Goal: Task Accomplishment & Management: Manage account settings

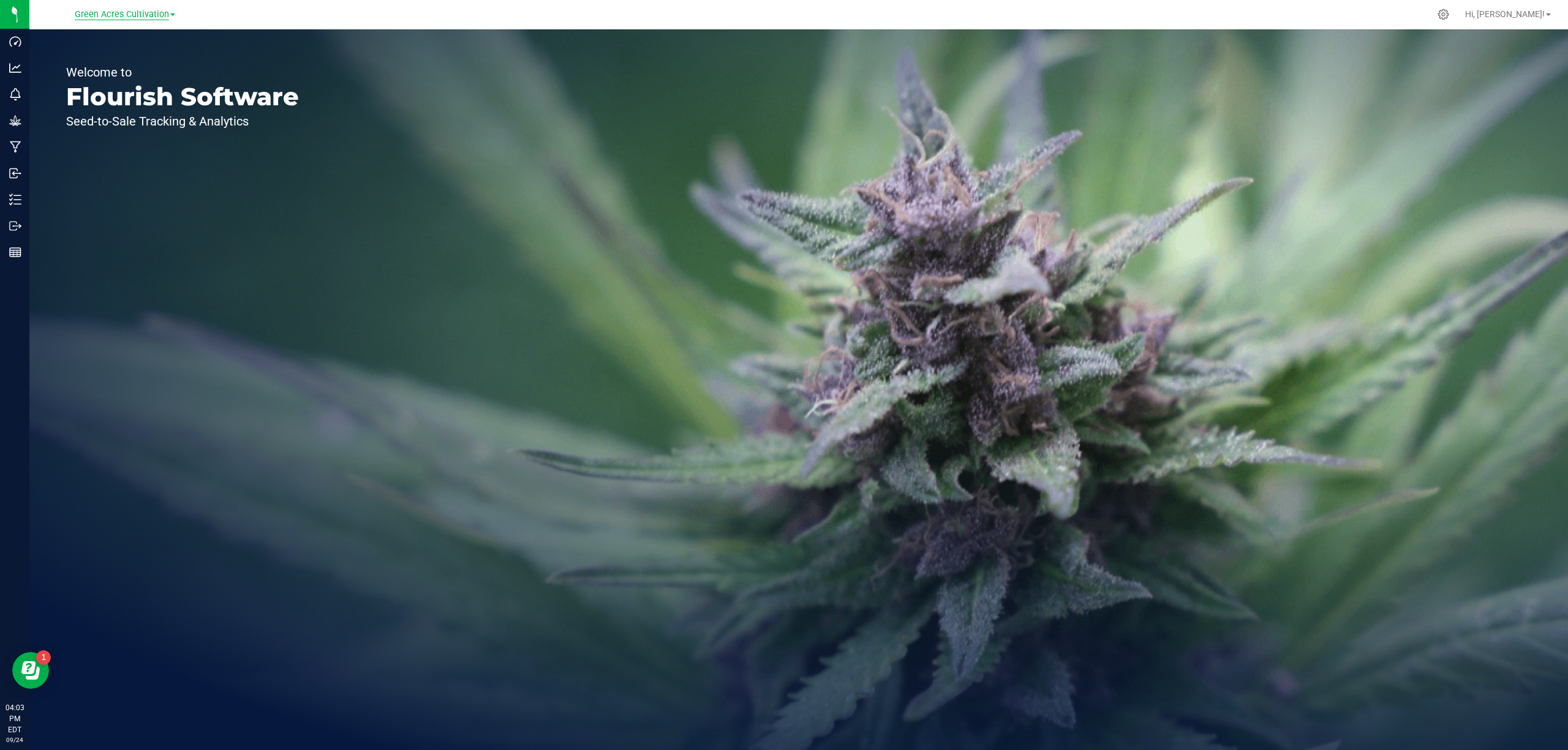
click at [152, 13] on span "Green Acres Cultivation" at bounding box center [121, 14] width 94 height 11
click at [145, 64] on link "Green Acres Manufacturing" at bounding box center [125, 59] width 179 height 16
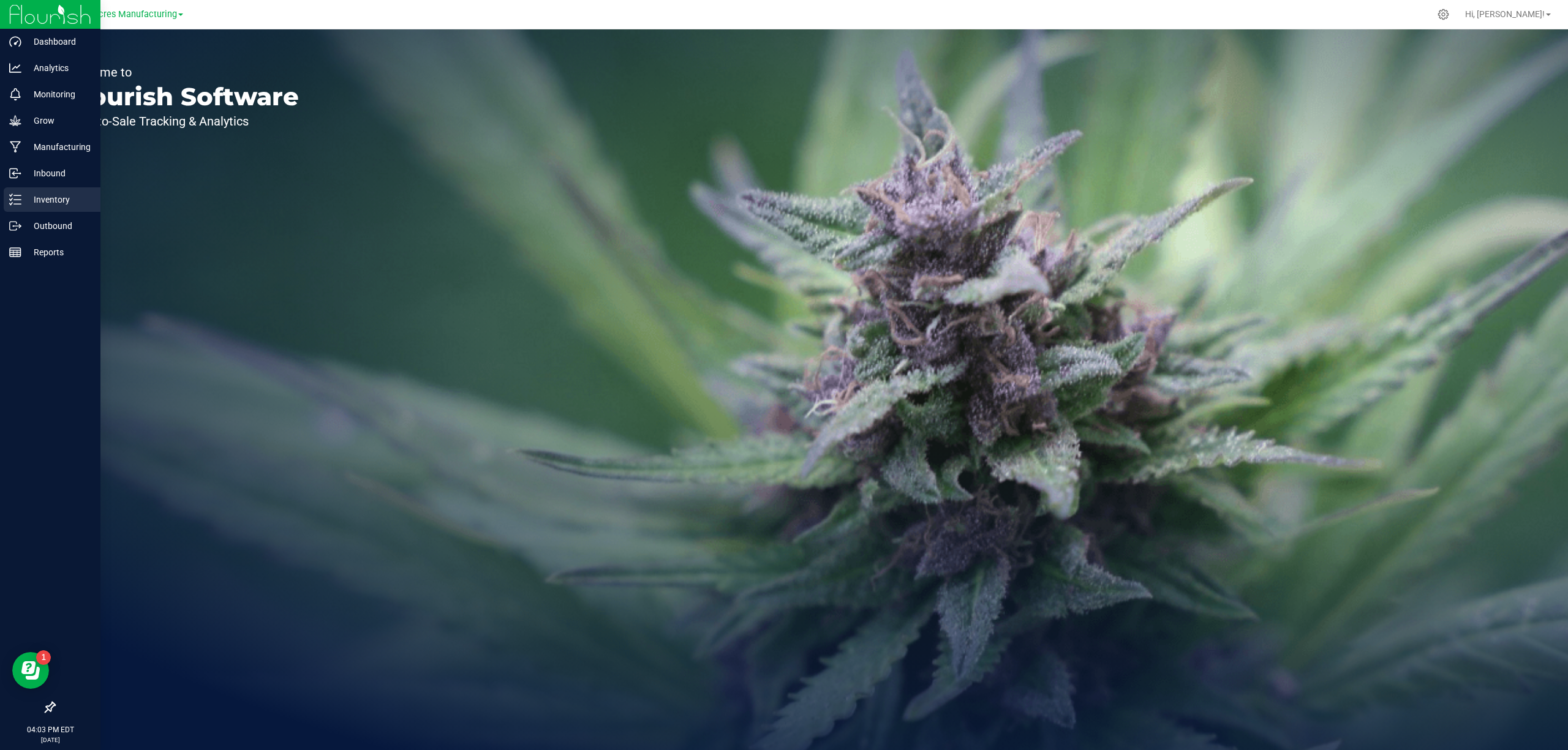
click at [47, 199] on p "Inventory" at bounding box center [58, 200] width 73 height 14
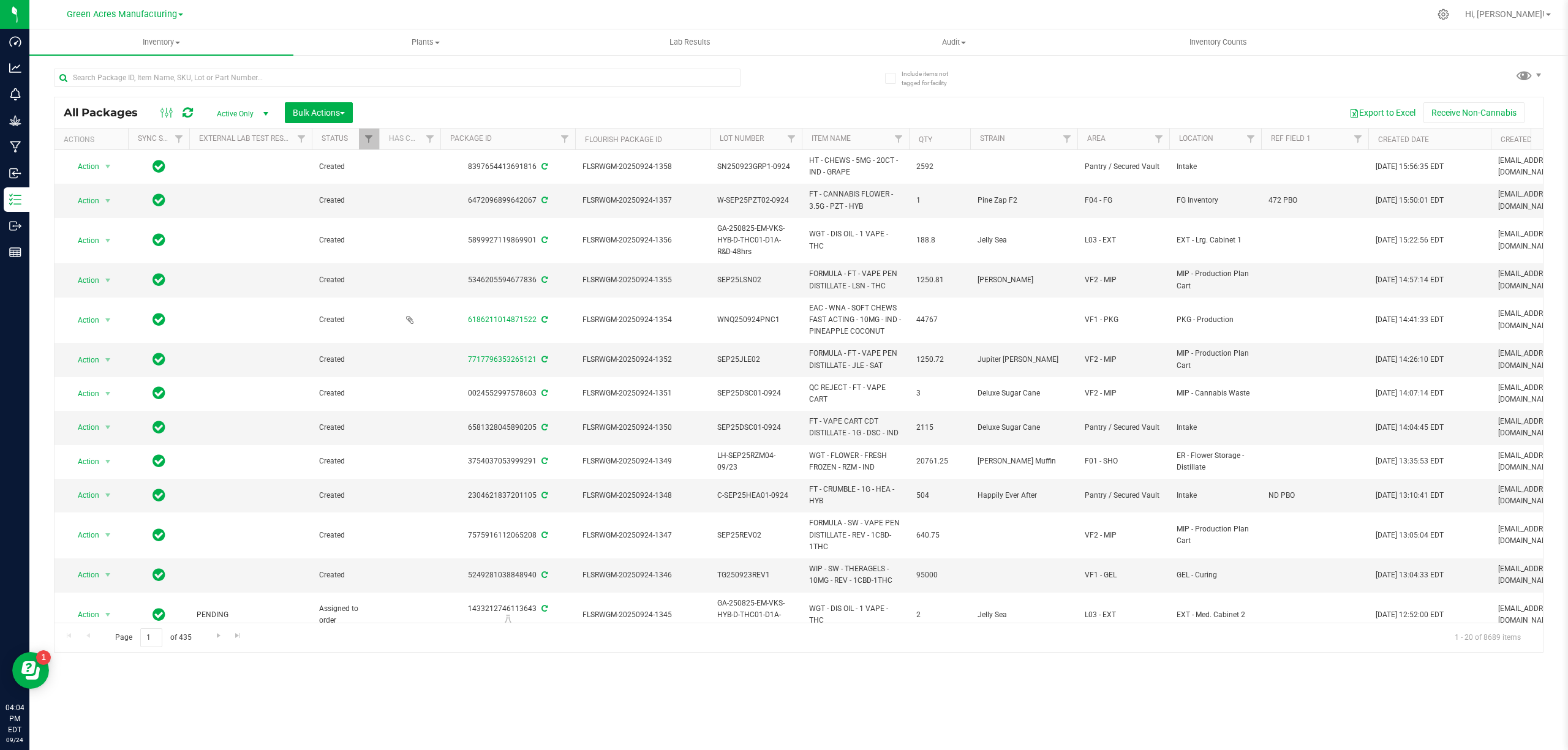
click at [449, 104] on div "Export to Excel Receive Non-Cannabis" at bounding box center [948, 112] width 1172 height 21
drag, startPoint x: 370, startPoint y: 108, endPoint x: 593, endPoint y: 76, distance: 225.3
click at [593, 76] on input "text" at bounding box center [397, 78] width 686 height 19
click at [573, 98] on div "All Packages Active Only Active Only Lab Samples Locked All External Internal B…" at bounding box center [798, 113] width 1488 height 30
click at [523, 76] on input "text" at bounding box center [397, 78] width 686 height 19
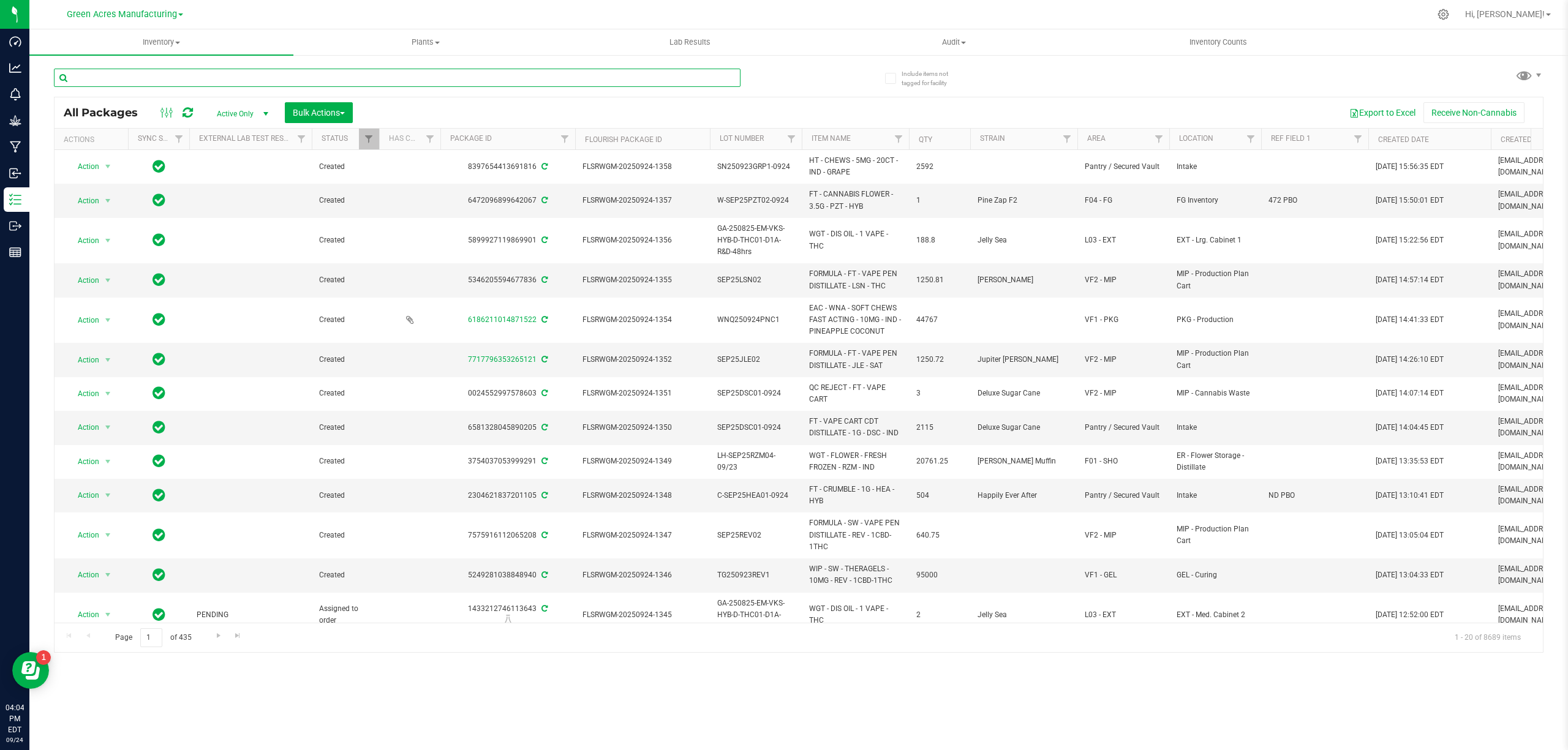
click at [363, 81] on input "text" at bounding box center [397, 78] width 686 height 19
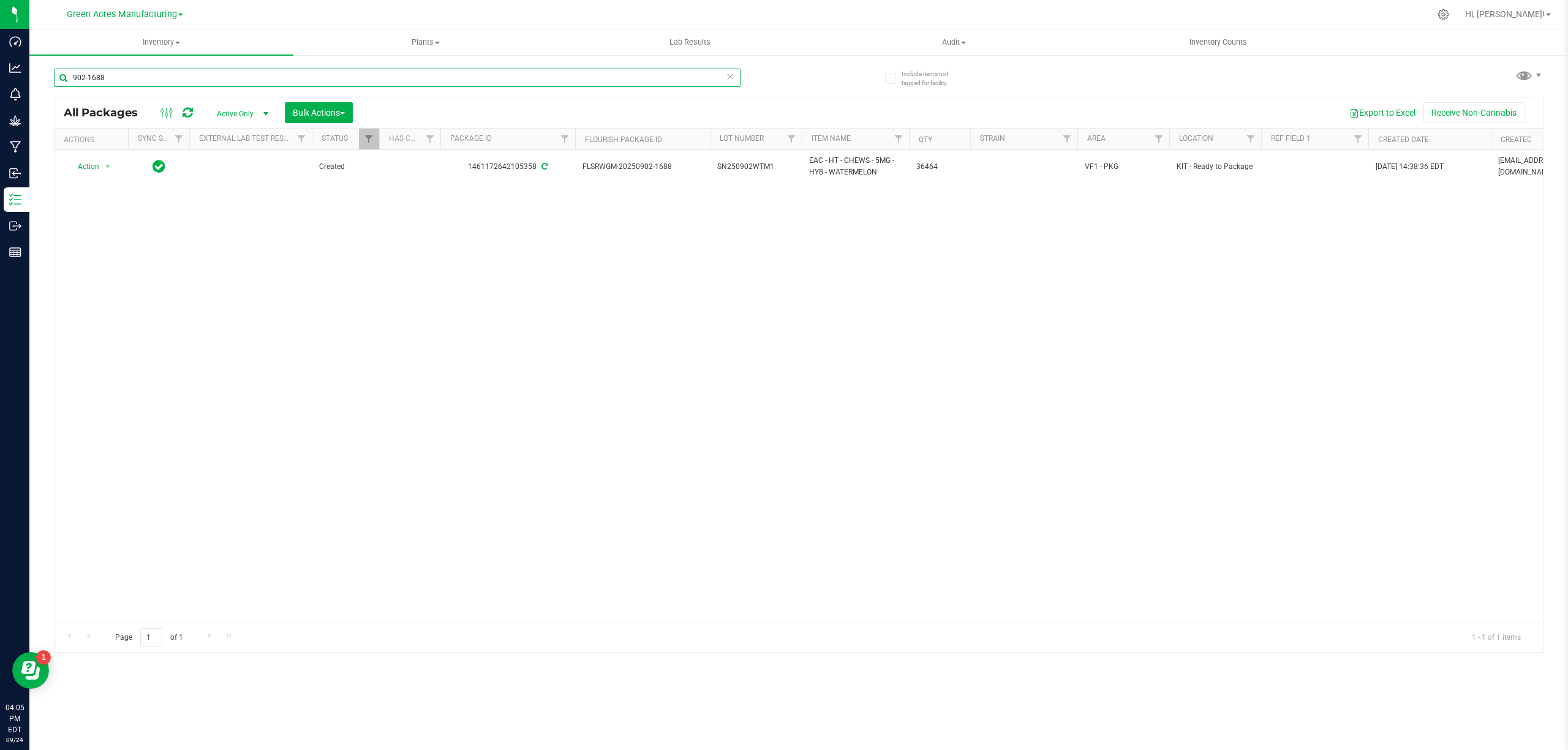
type input "902-1688"
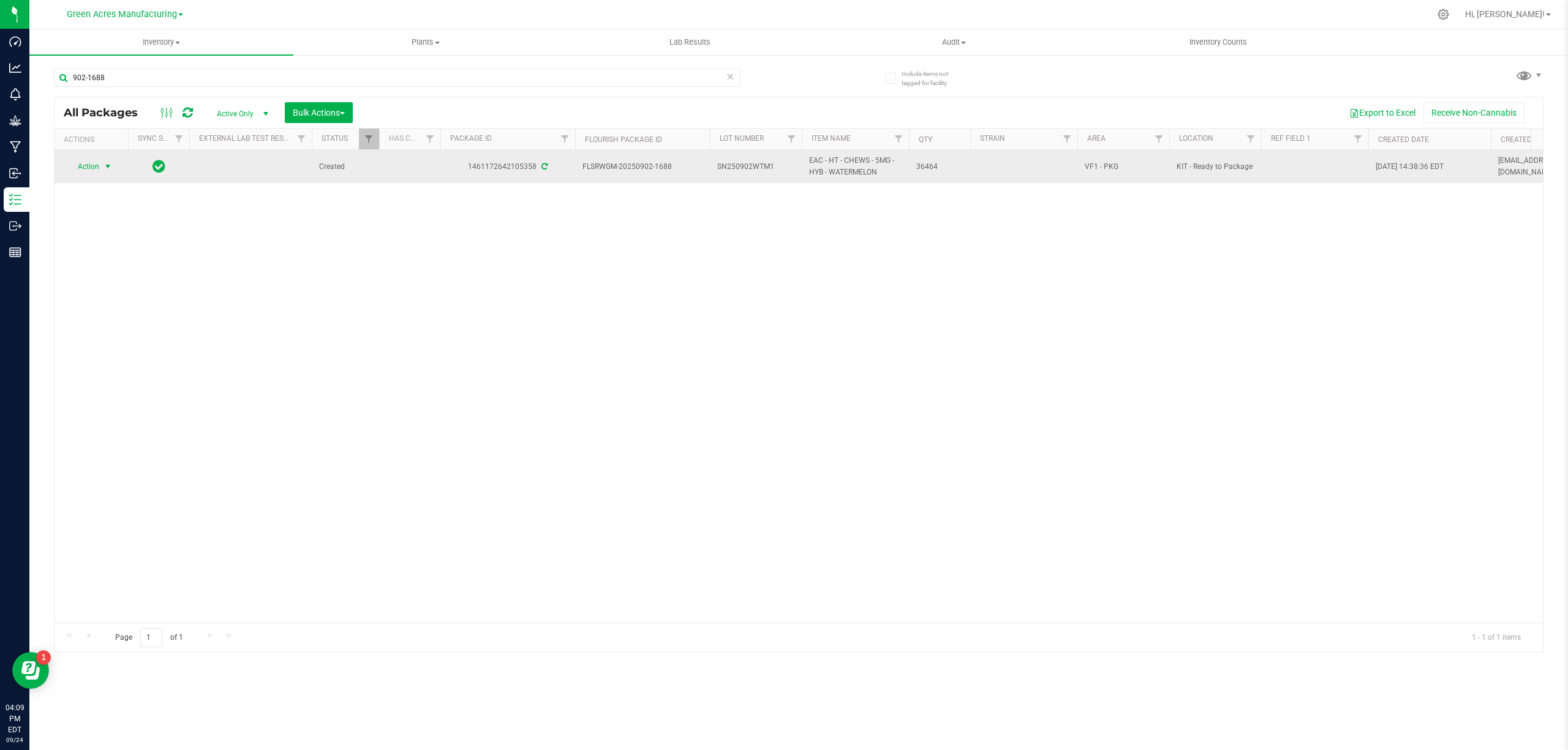
click at [106, 174] on span "select" at bounding box center [108, 166] width 15 height 17
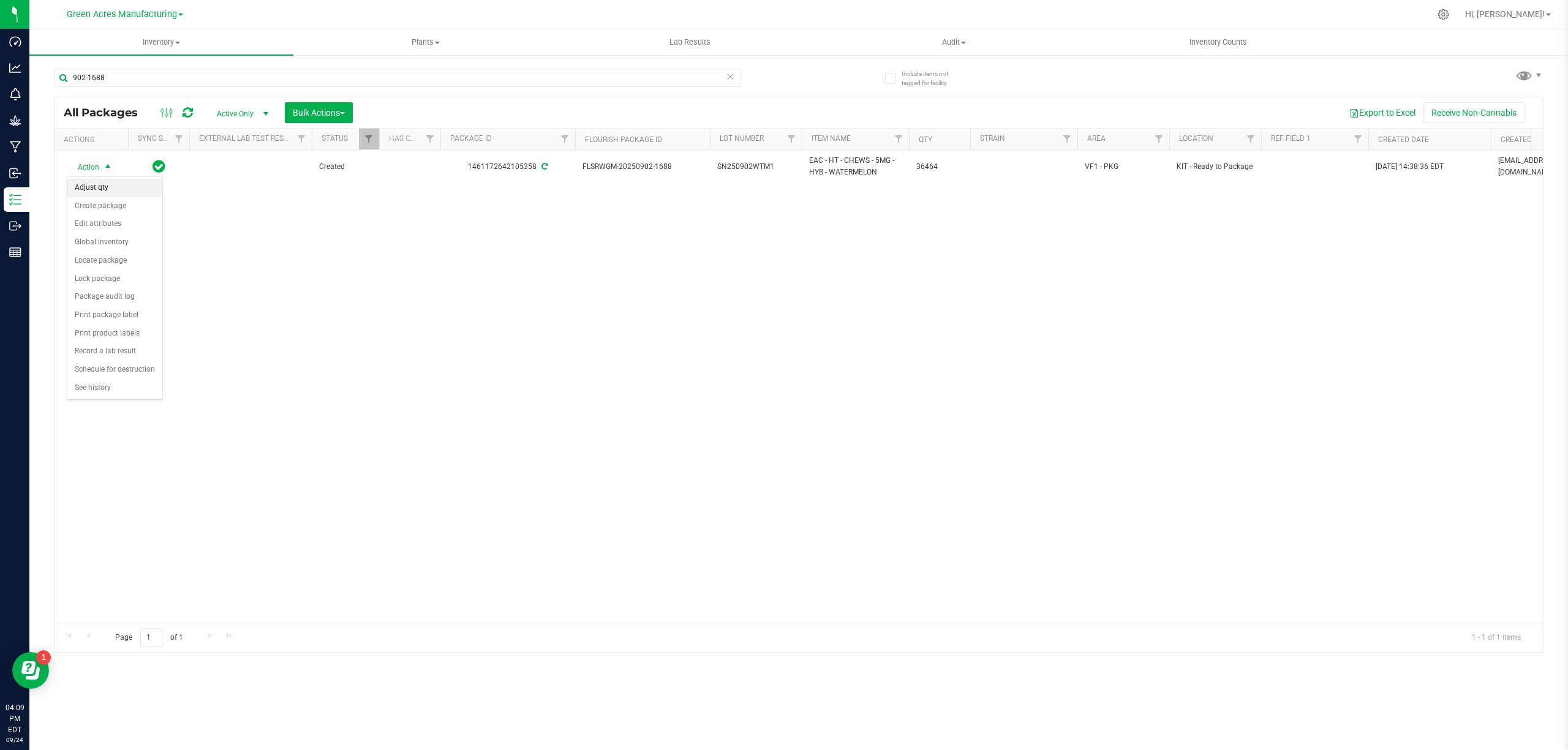
click at [98, 192] on li "Adjust qty" at bounding box center [115, 188] width 95 height 19
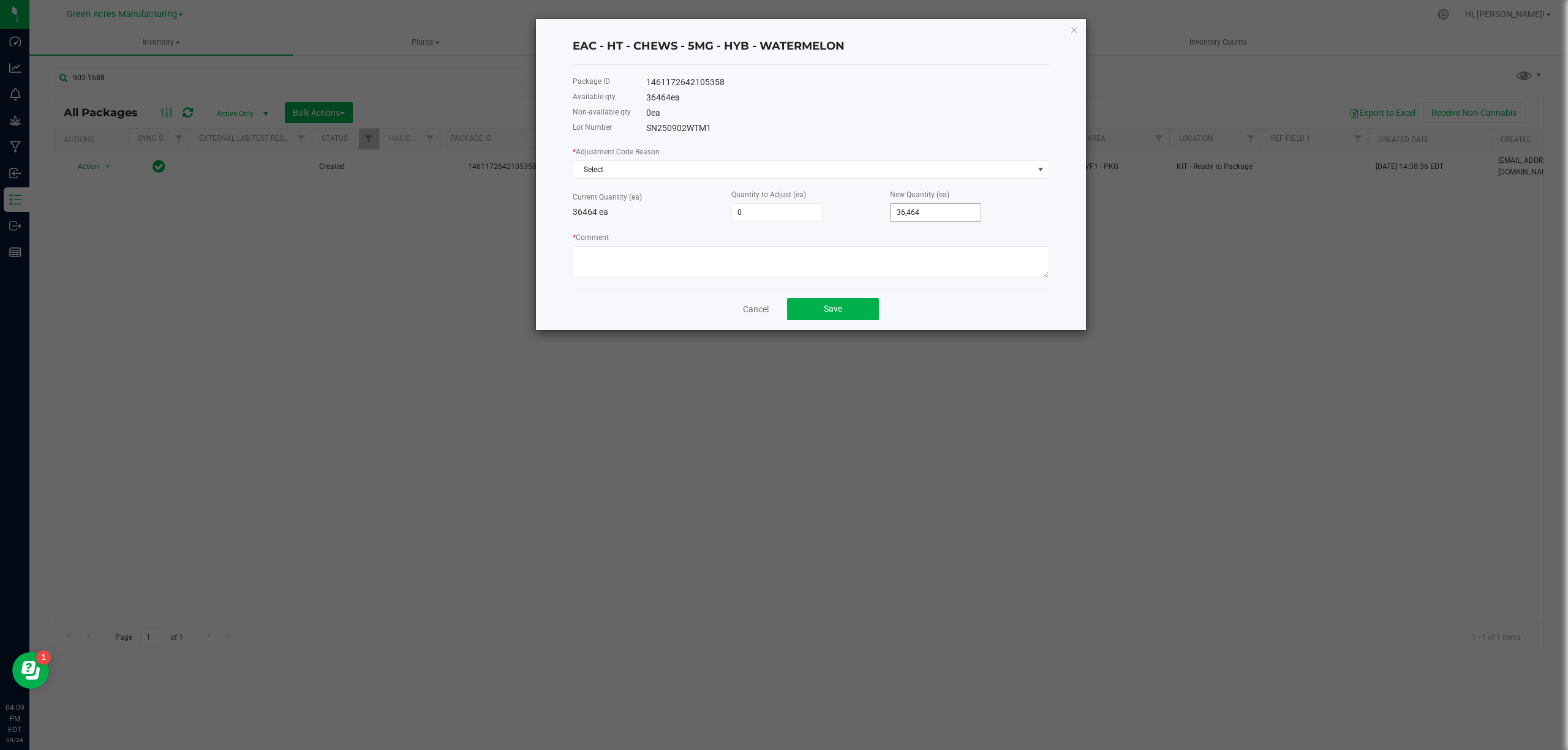
type input "36464"
type input "-36,464"
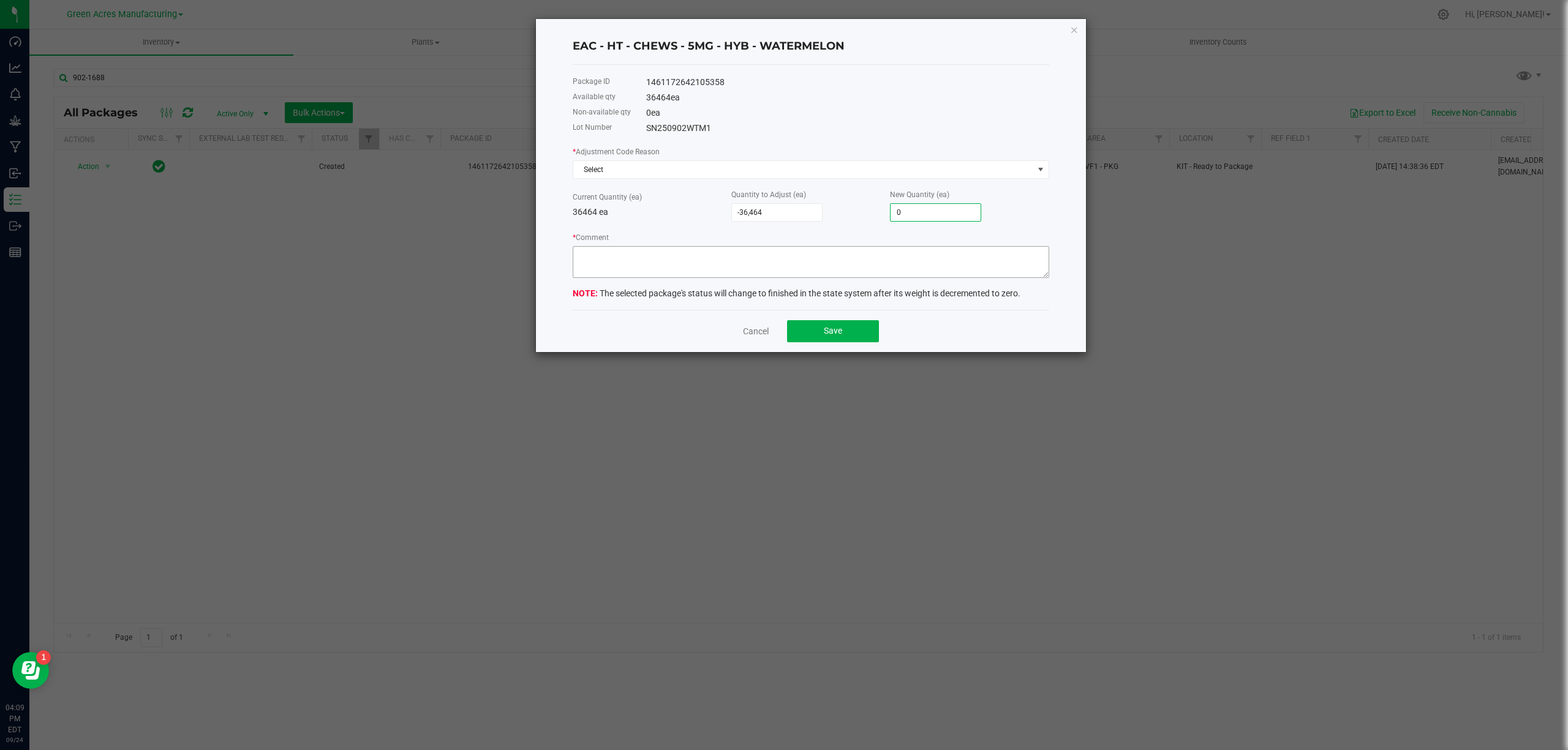
type input "0"
click at [768, 261] on textarea "* Comment" at bounding box center [811, 263] width 477 height 32
click at [670, 250] on textarea "* Comment" at bounding box center [811, 263] width 477 height 32
click at [673, 253] on textarea "* Comment" at bounding box center [811, 263] width 477 height 32
paste textarea "had a salidifaction problem that caused 21,320g of waste. solidified in the [PE…"
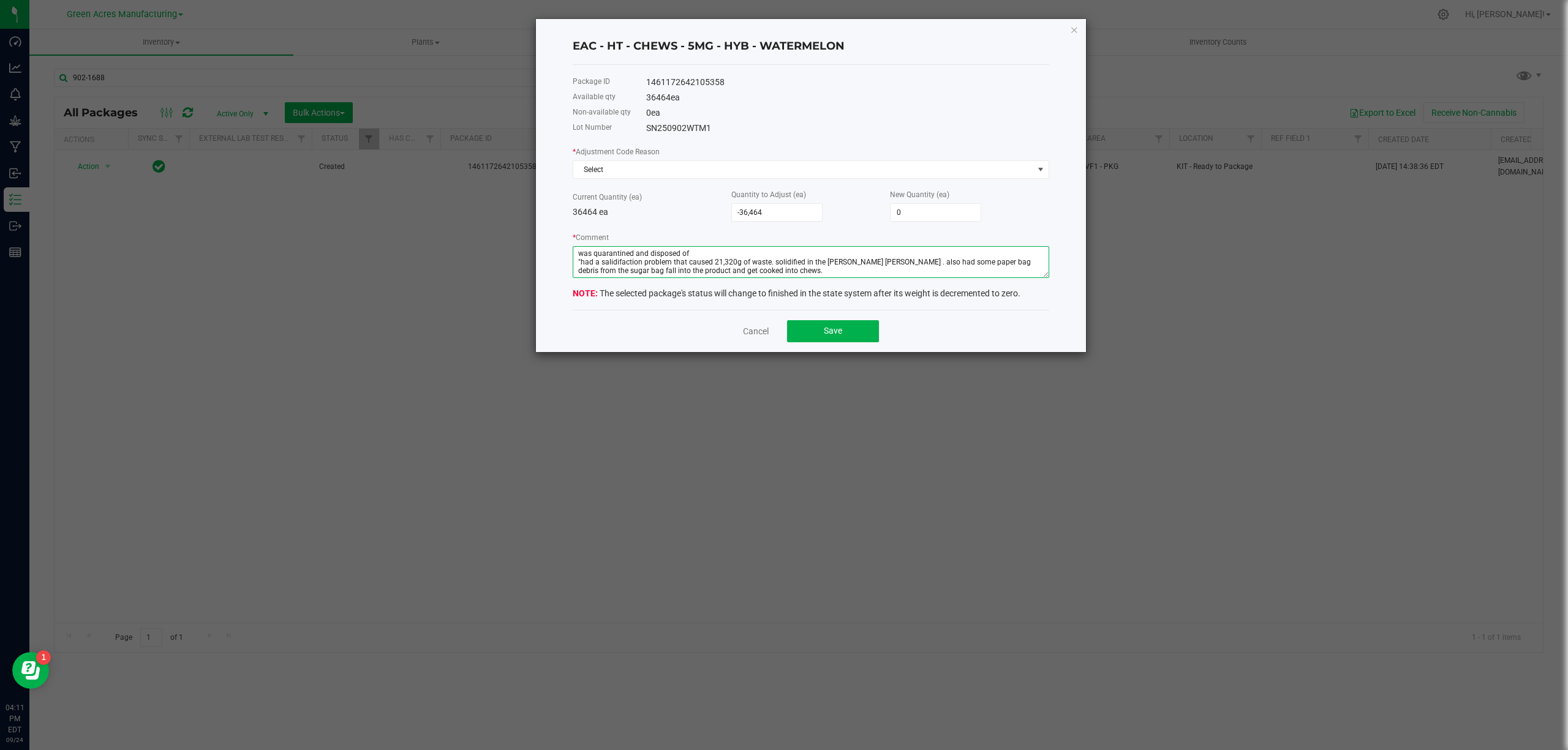
click at [733, 271] on textarea "* Comment" at bounding box center [811, 263] width 477 height 32
click at [667, 164] on span "Select" at bounding box center [803, 169] width 460 height 17
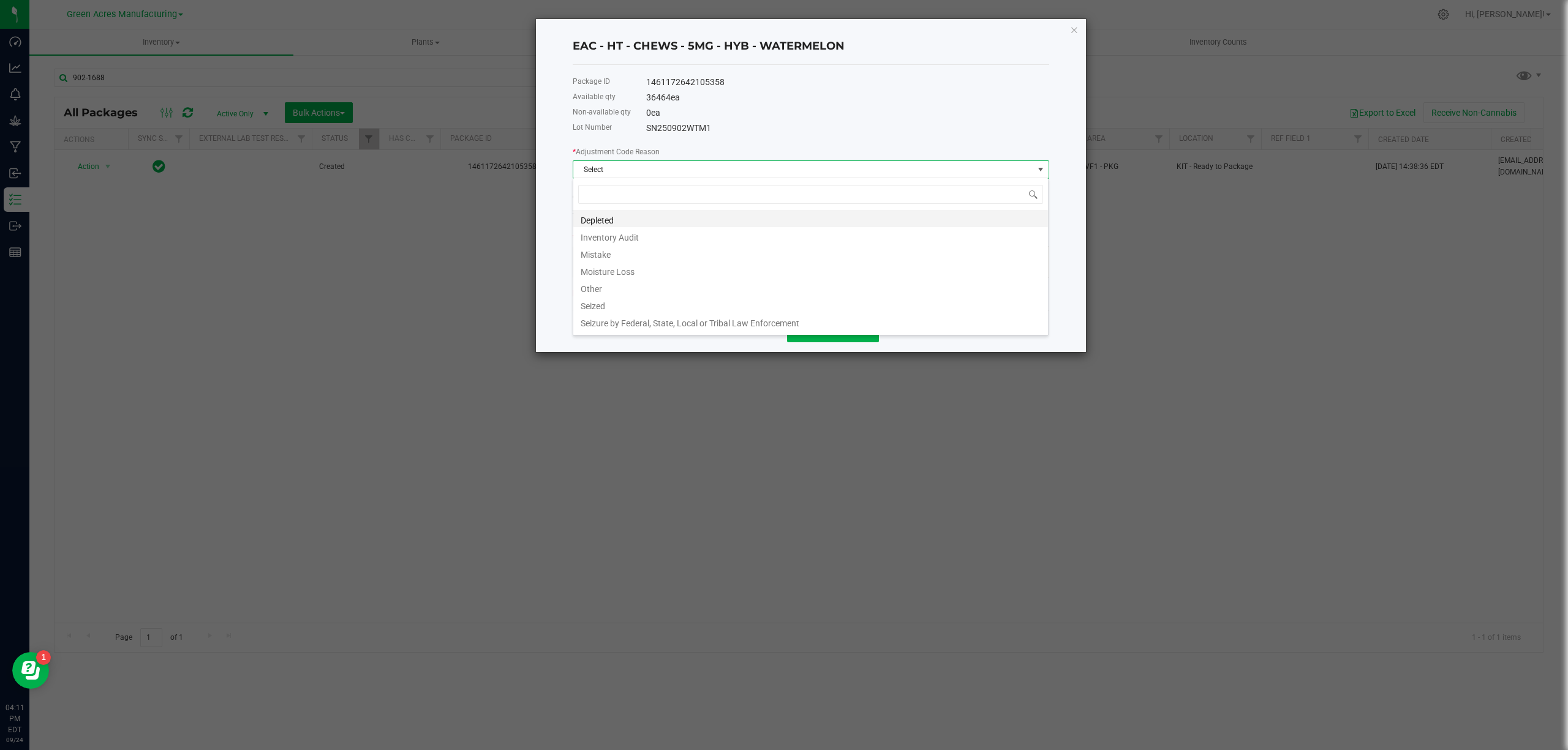
click at [596, 216] on li "Depleted" at bounding box center [811, 218] width 475 height 17
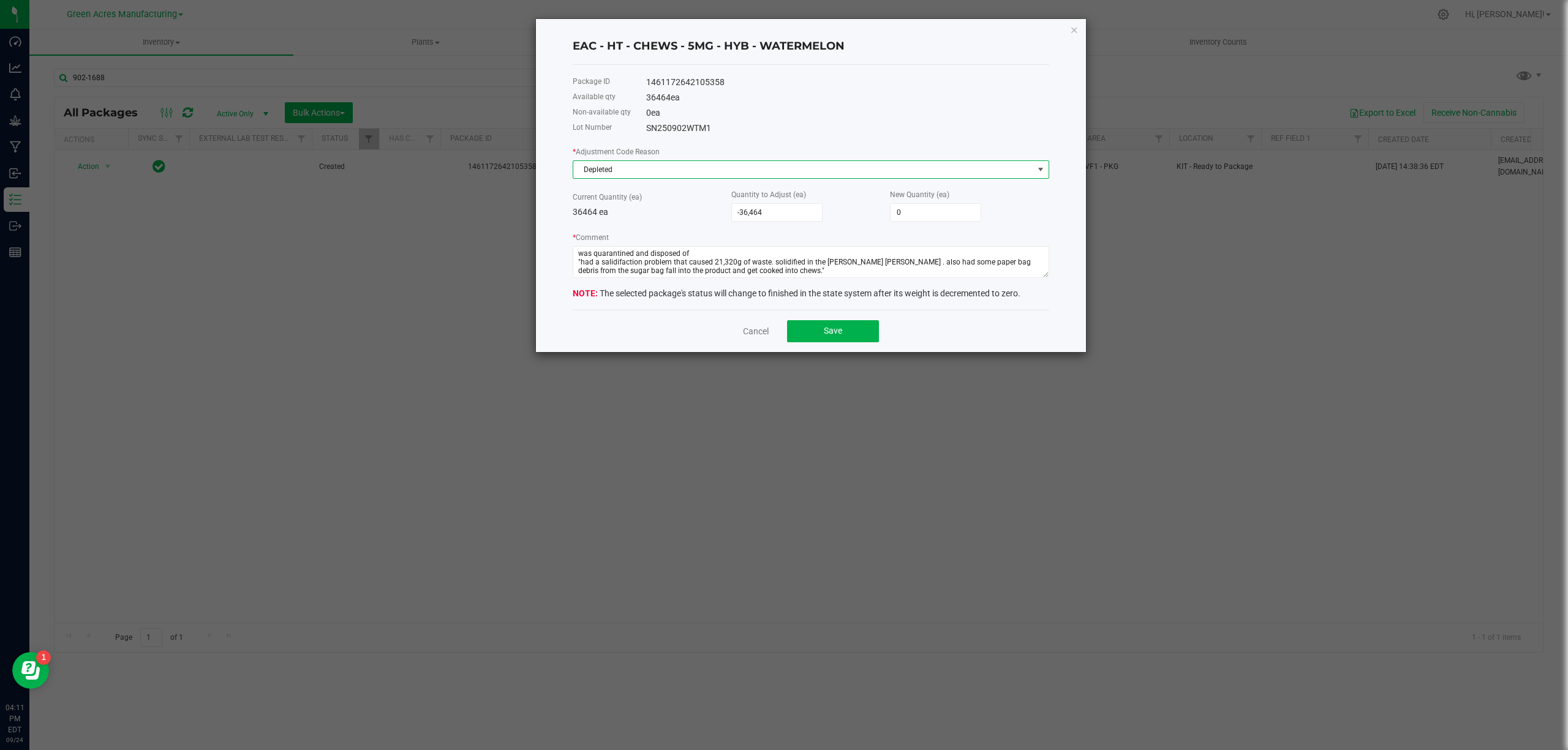
click at [611, 162] on span "Depleted" at bounding box center [803, 169] width 460 height 17
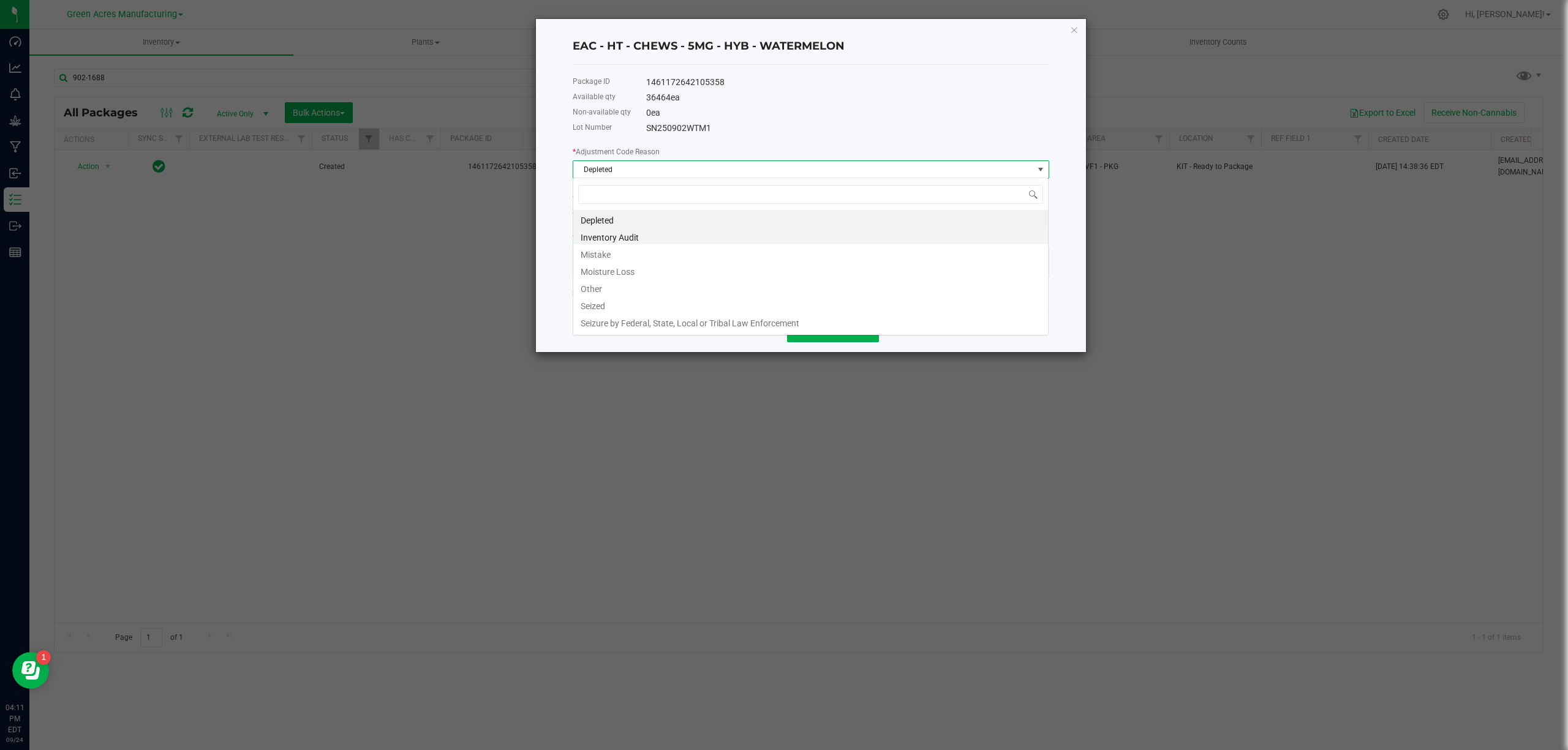
scroll to position [19, 476]
click at [608, 289] on li "Other" at bounding box center [811, 287] width 475 height 17
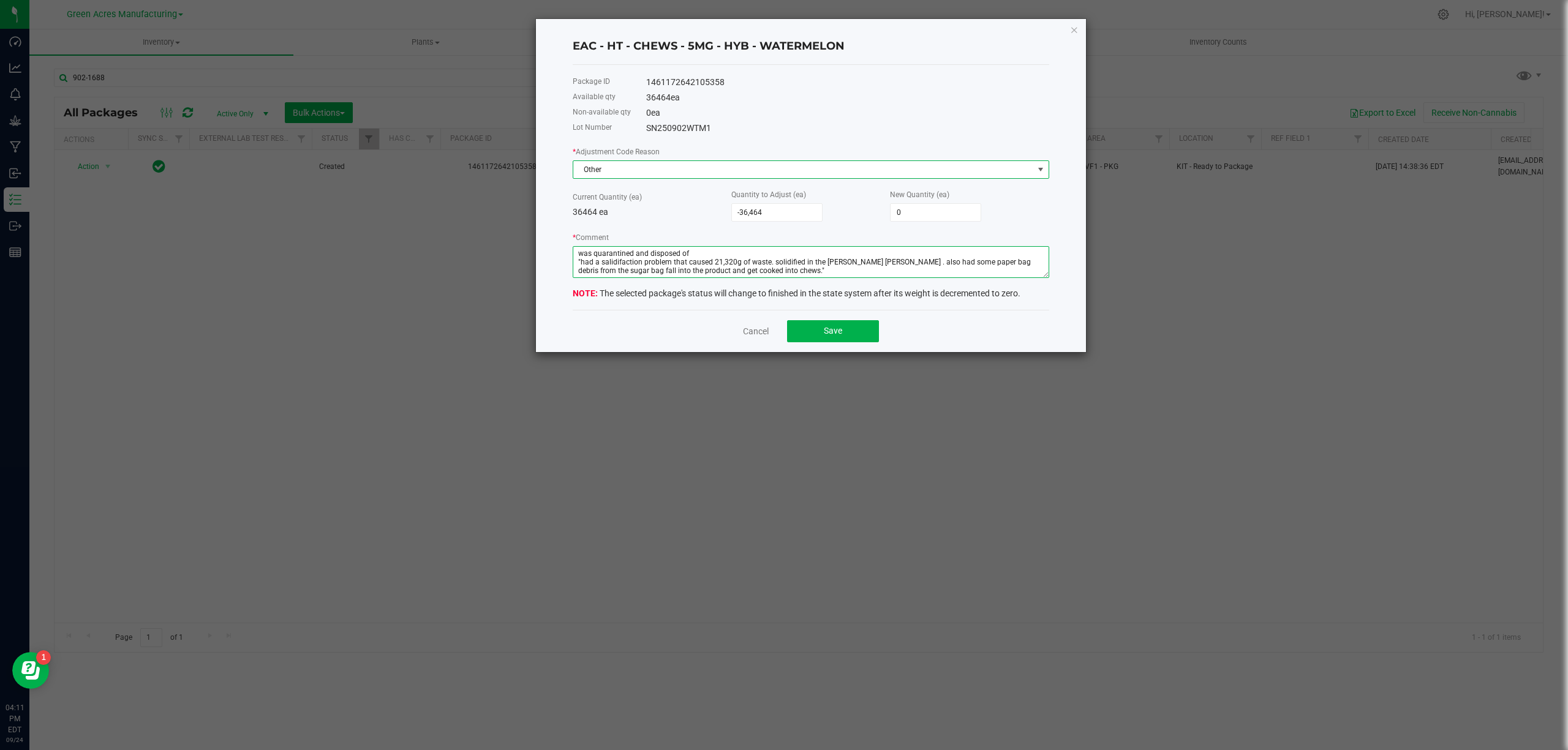
click at [689, 248] on textarea "* Comment" at bounding box center [811, 263] width 477 height 32
type textarea "was quarantined and disposed of as waste. "had a salidifaction problem that cau…"
click at [845, 332] on button "Save" at bounding box center [832, 332] width 92 height 22
